Goal: Obtain resource: Download file/media

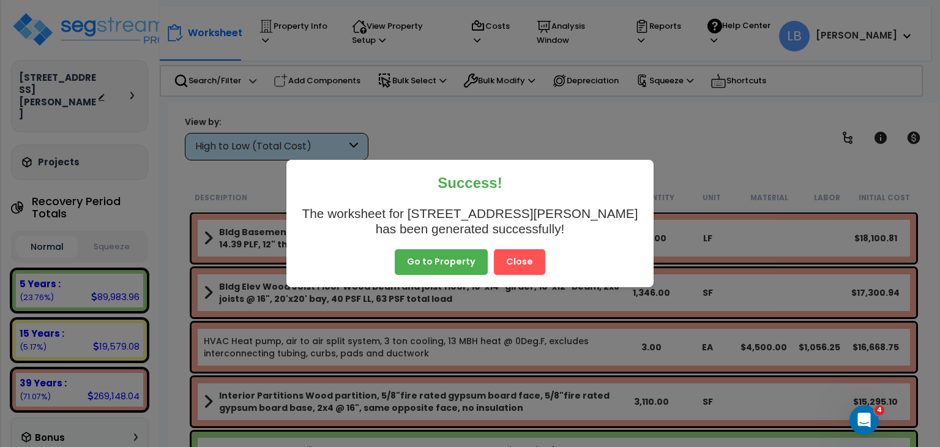
click at [453, 261] on button "Go to Property" at bounding box center [441, 262] width 93 height 26
click at [508, 260] on button "Close" at bounding box center [519, 262] width 51 height 26
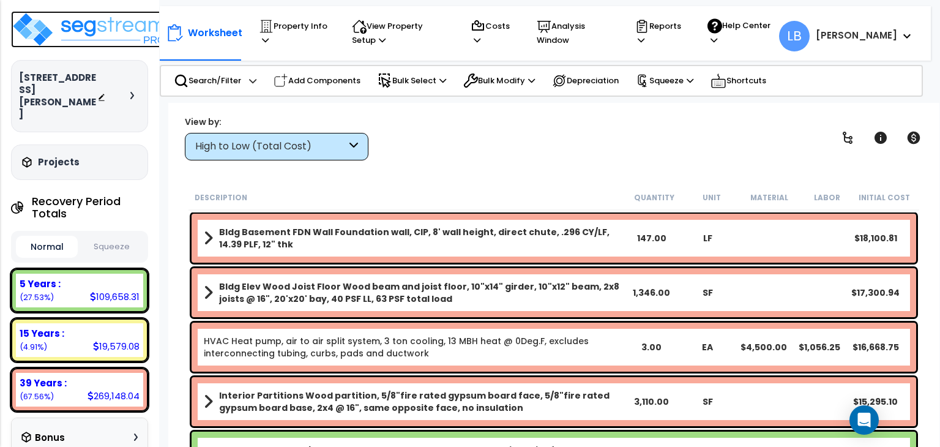
click at [95, 32] on img at bounding box center [90, 29] width 159 height 37
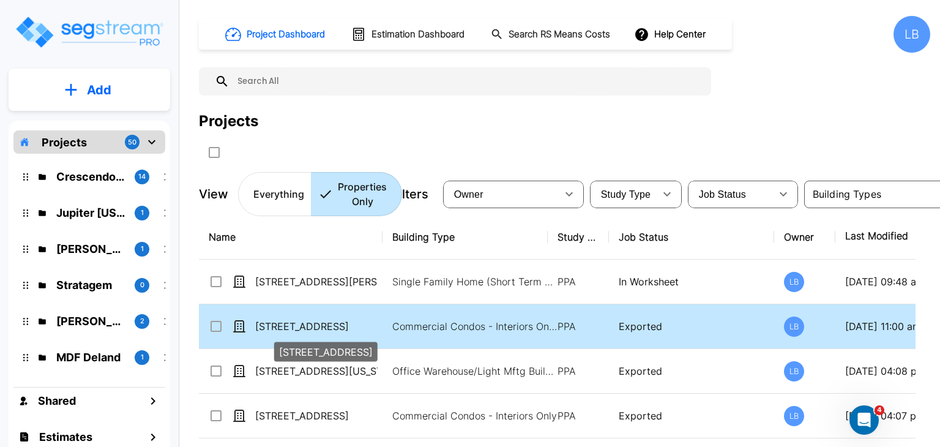
click at [319, 321] on p "693 Main Street" at bounding box center [316, 326] width 122 height 15
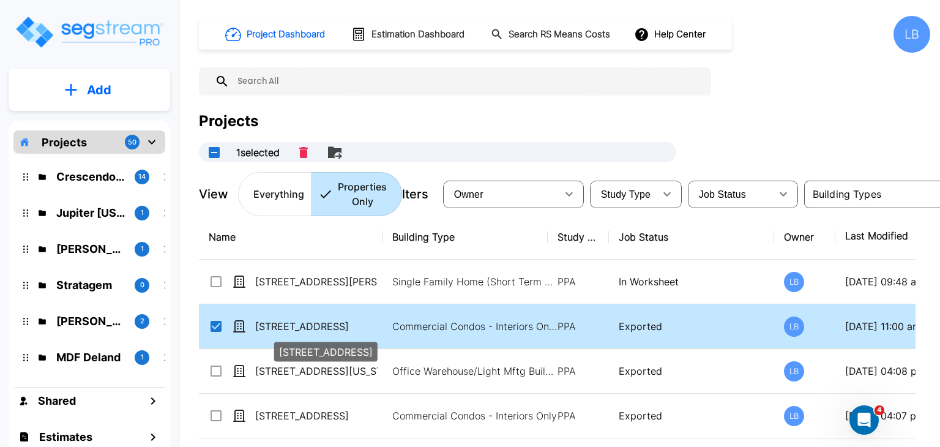
checkbox input "true"
click at [370, 319] on p "693 Main Street" at bounding box center [316, 326] width 122 height 15
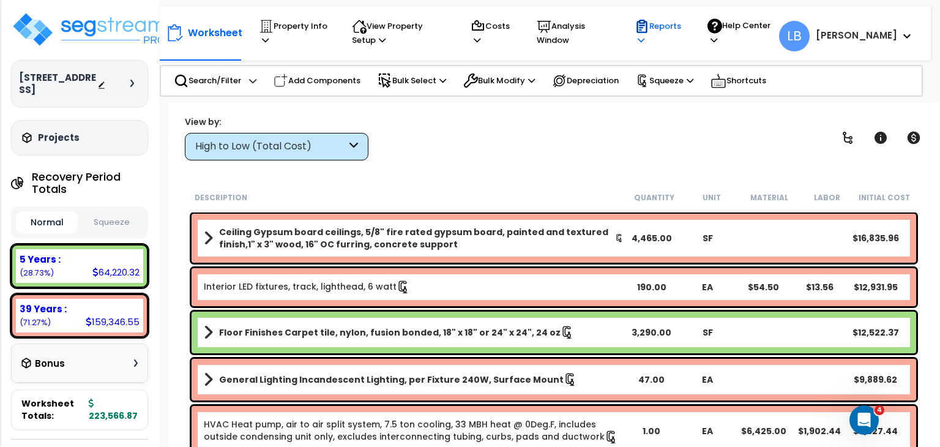
click at [684, 30] on p "Reports" at bounding box center [659, 33] width 50 height 28
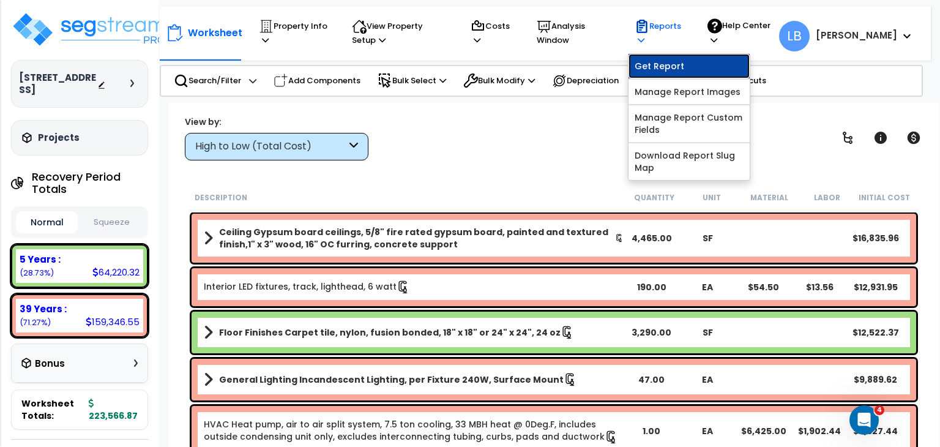
click at [704, 67] on link "Get Report" at bounding box center [688, 66] width 121 height 24
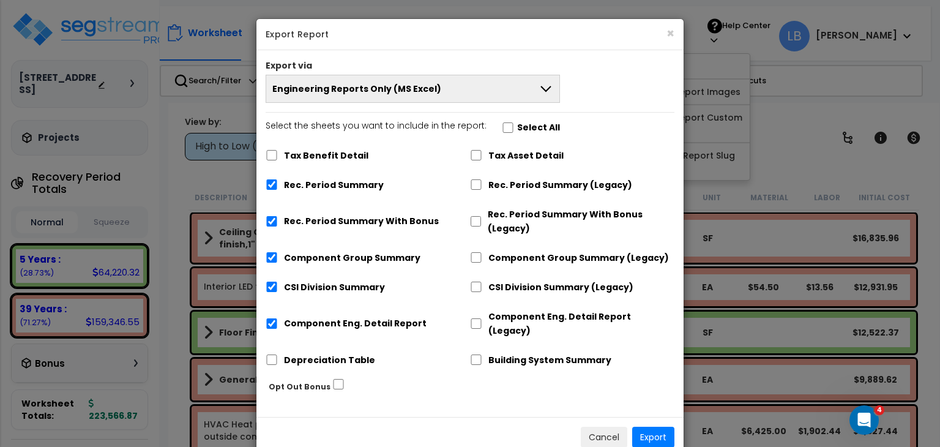
click at [476, 91] on button "Engineering Reports Only (MS Excel)" at bounding box center [413, 89] width 294 height 28
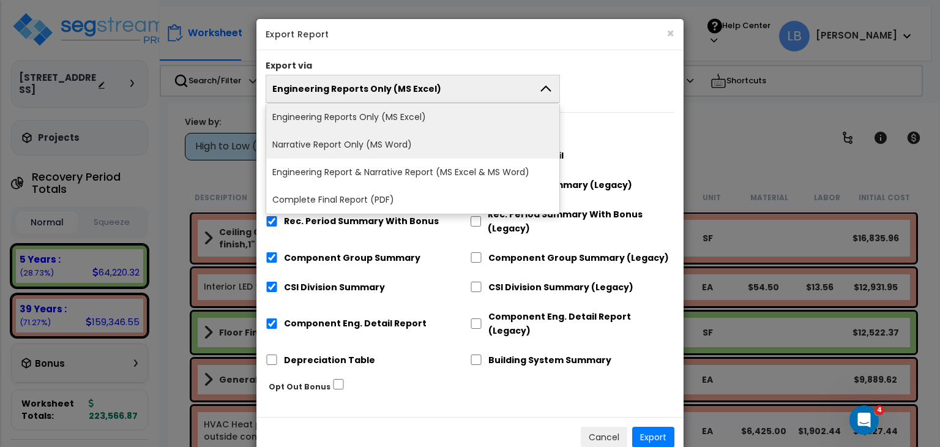
click at [416, 138] on li "Narrative Report Only (MS Word)" at bounding box center [412, 145] width 293 height 28
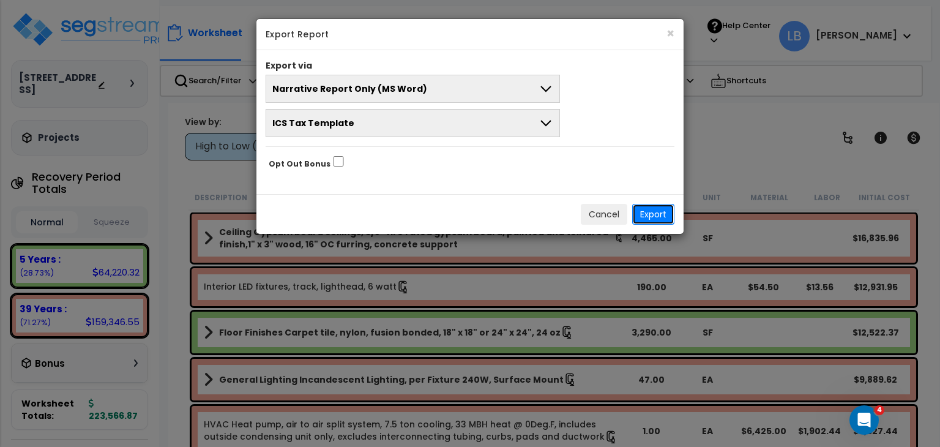
click at [652, 214] on button "Export" at bounding box center [653, 214] width 42 height 21
